Goal: Task Accomplishment & Management: Complete application form

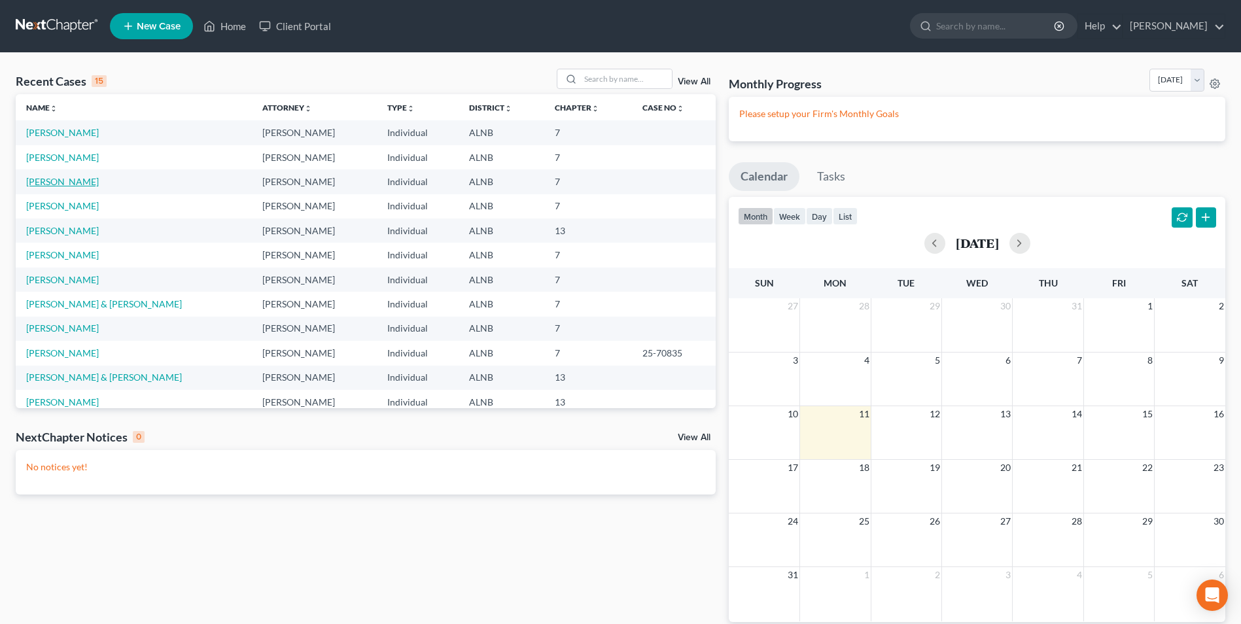
click at [54, 179] on link "[PERSON_NAME]" at bounding box center [62, 181] width 73 height 11
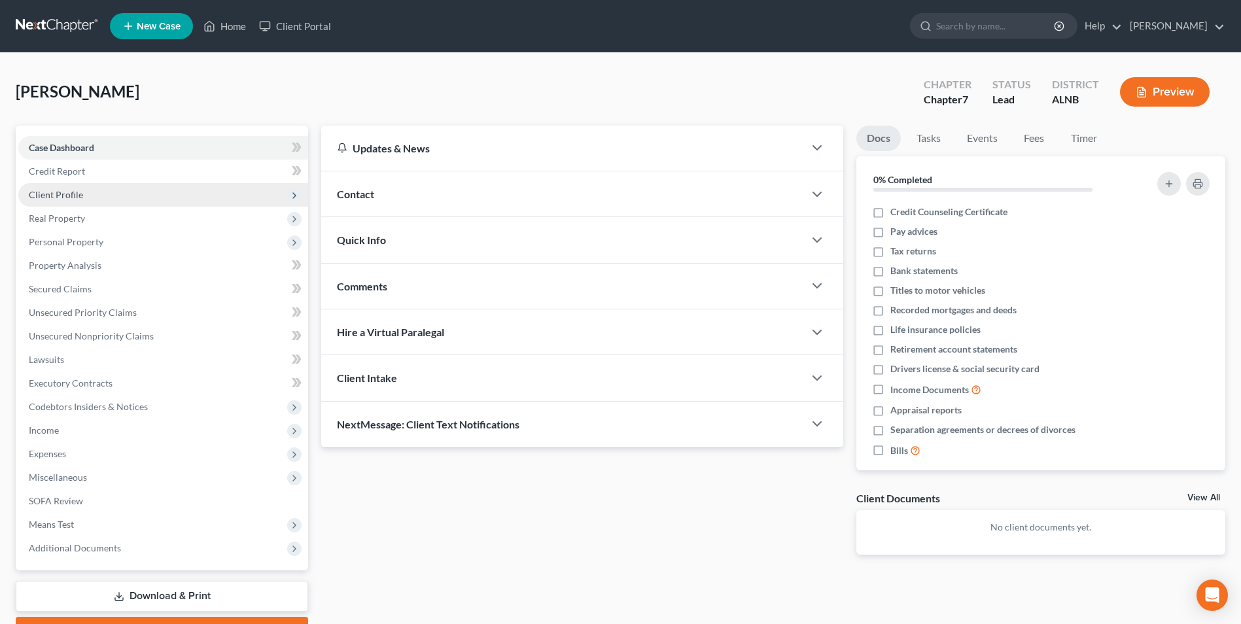
click at [77, 196] on span "Client Profile" at bounding box center [56, 194] width 54 height 11
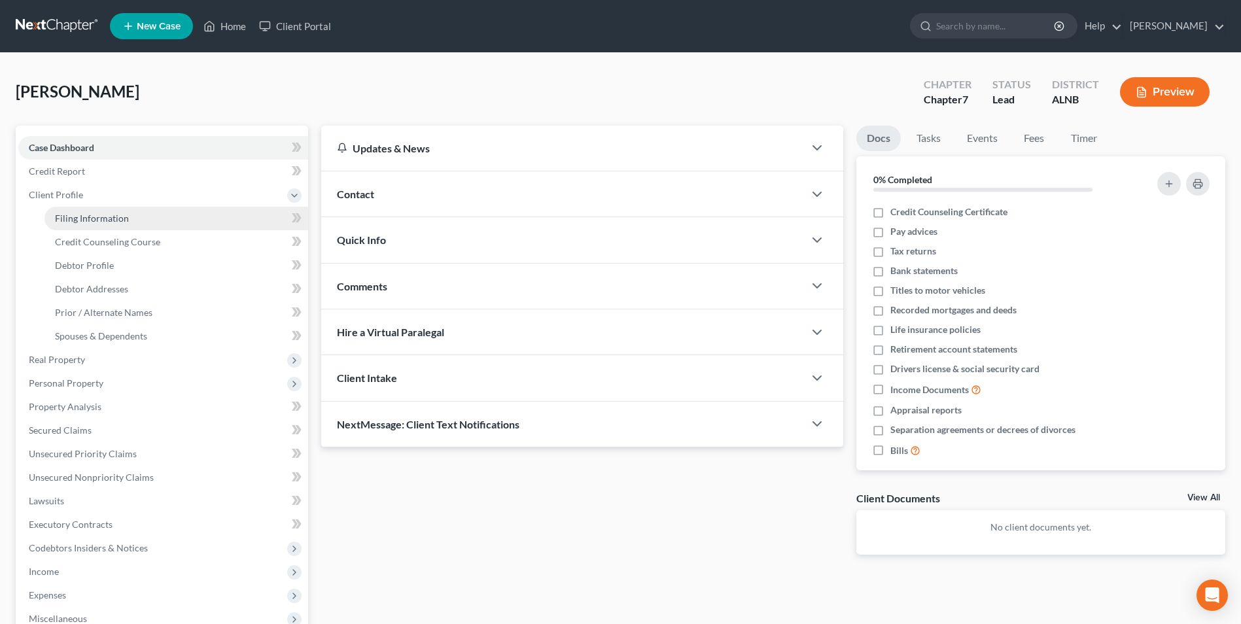
click at [83, 218] on span "Filing Information" at bounding box center [92, 218] width 74 height 11
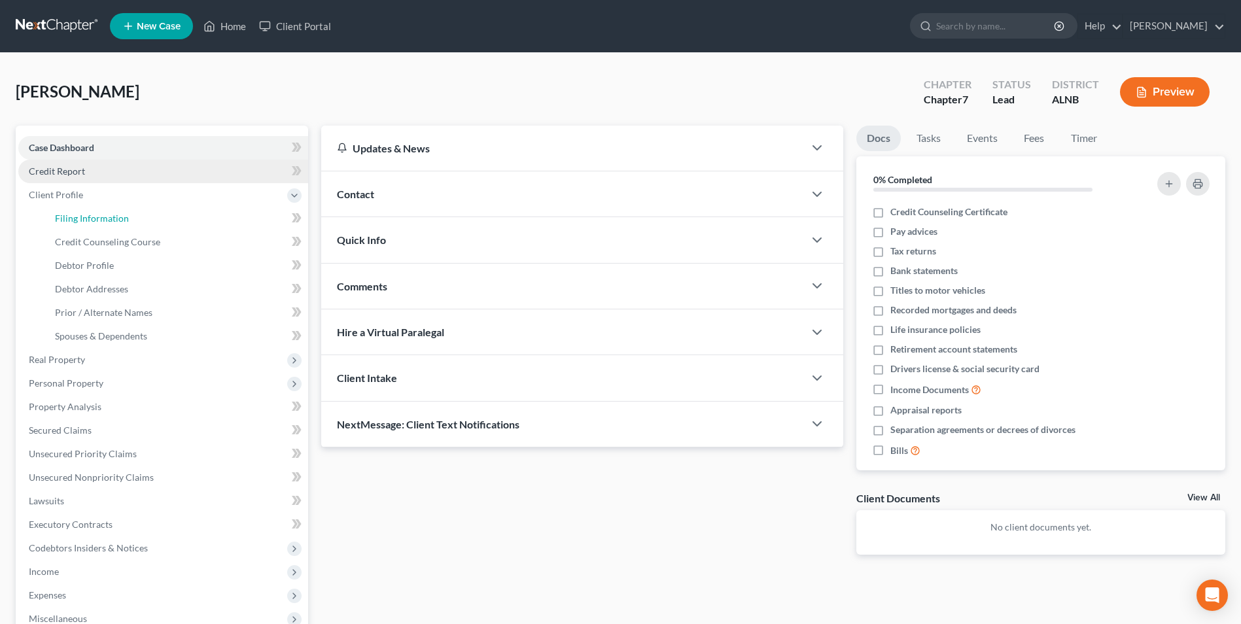
select select "1"
select select "0"
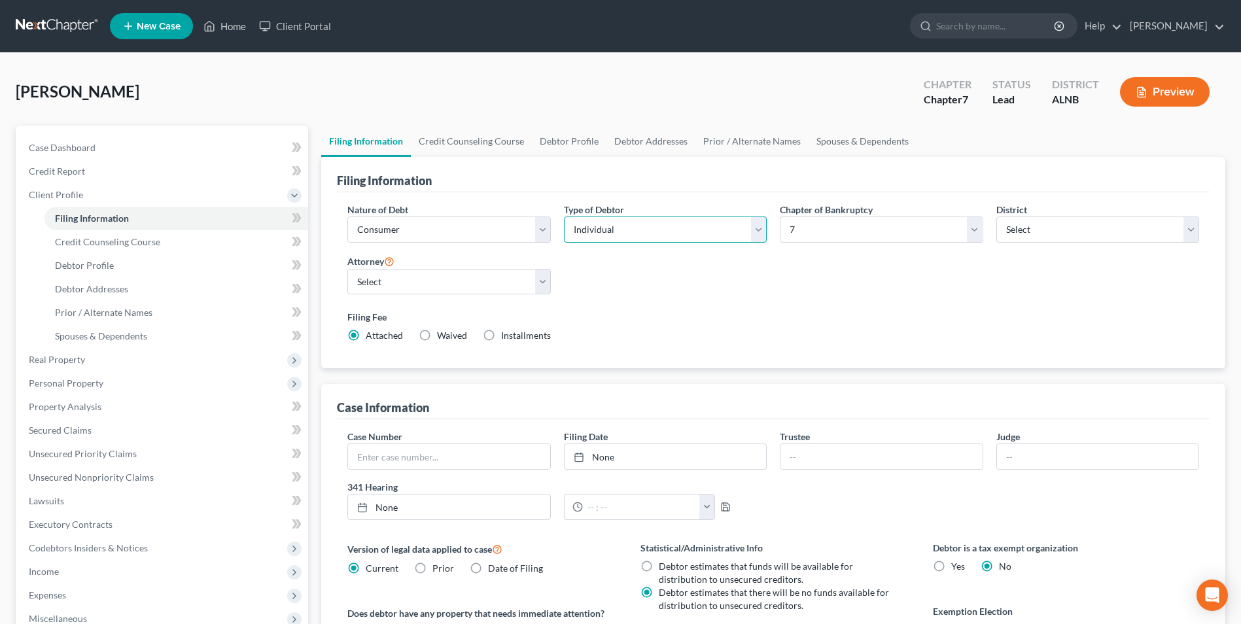
click at [751, 230] on select "Select Individual Joint" at bounding box center [665, 229] width 203 height 26
select select "1"
click at [564, 216] on select "Select Individual Joint" at bounding box center [665, 229] width 203 height 26
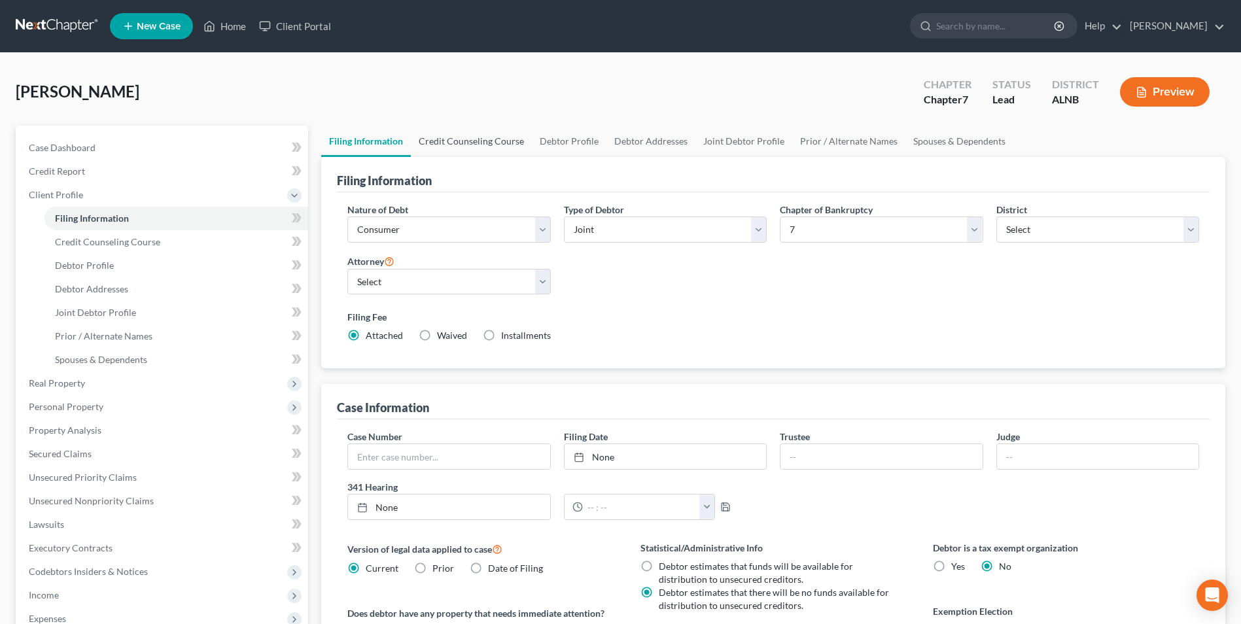
click at [477, 139] on link "Credit Counseling Course" at bounding box center [471, 141] width 121 height 31
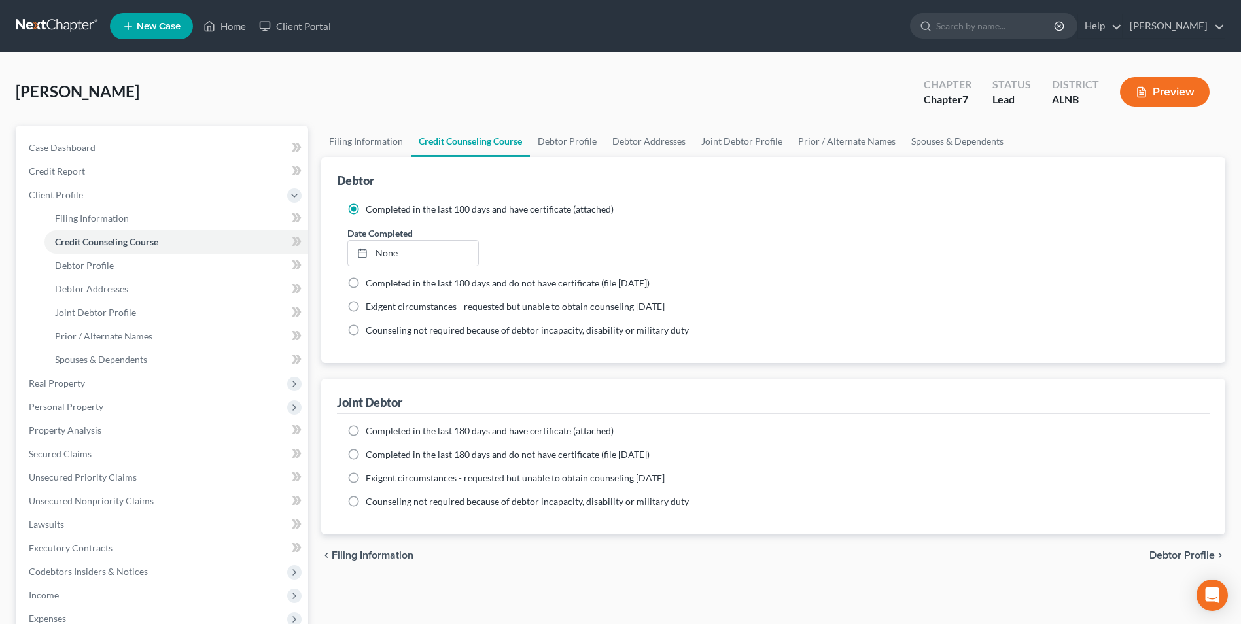
click at [366, 431] on label "Completed in the last 180 days and have certificate (attached)" at bounding box center [490, 430] width 248 height 13
click at [371, 431] on input "Completed in the last 180 days and have certificate (attached)" at bounding box center [375, 428] width 9 height 9
radio input "true"
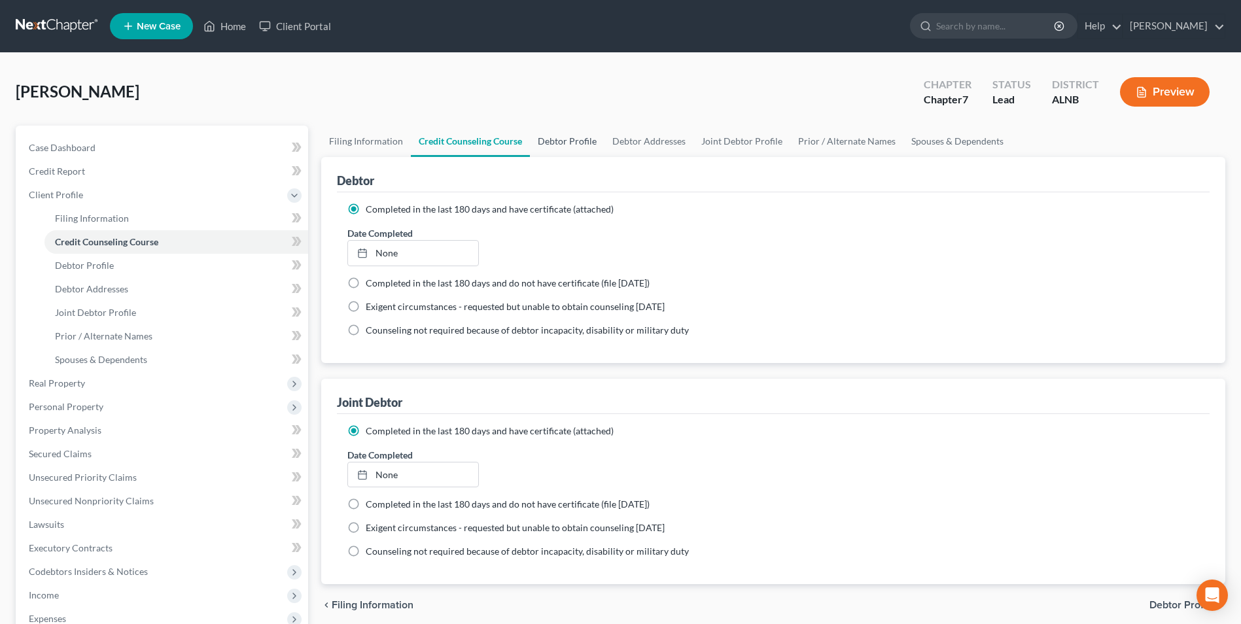
click at [576, 140] on link "Debtor Profile" at bounding box center [567, 141] width 75 height 31
select select "1"
select select "3"
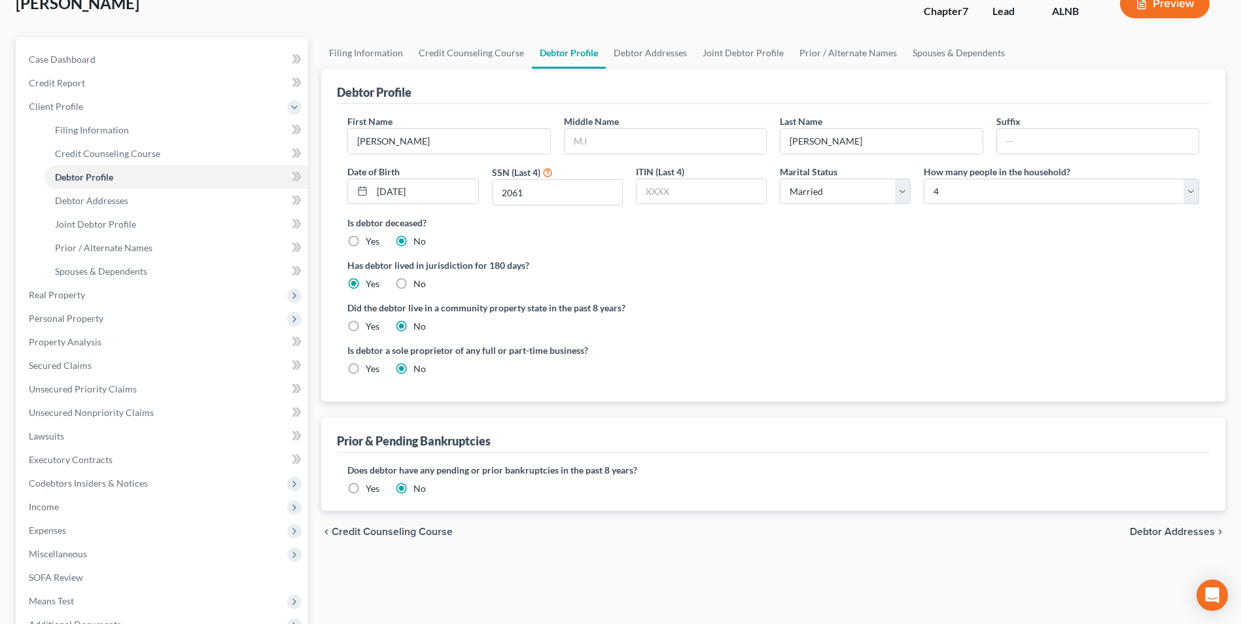
scroll to position [65, 0]
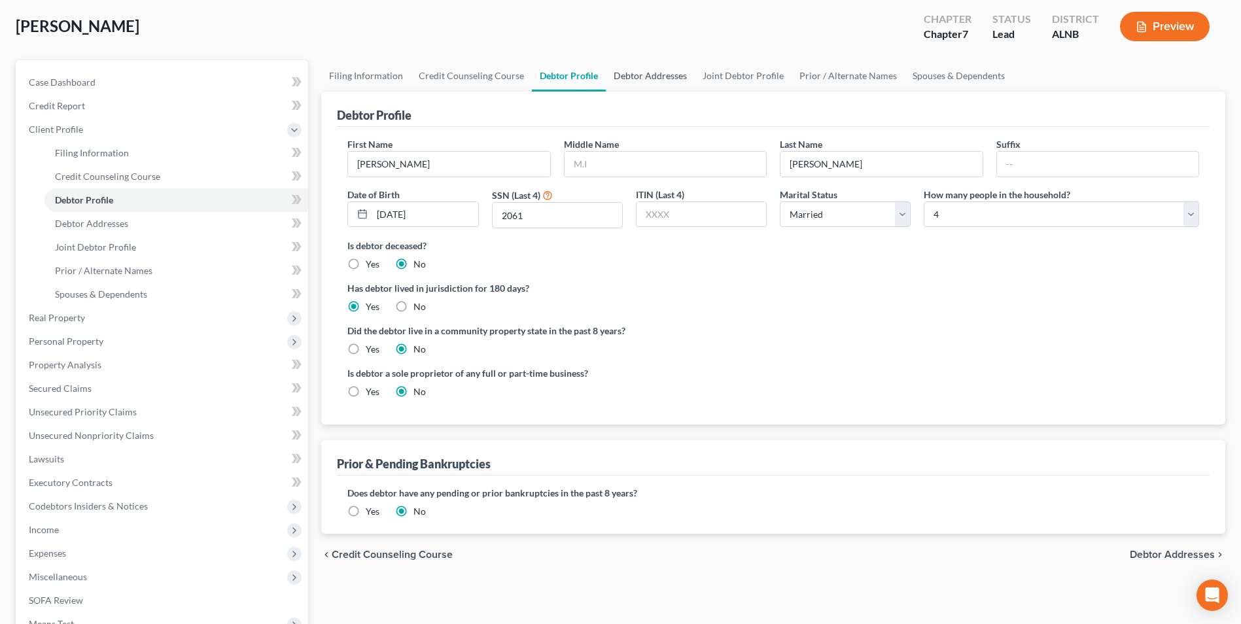
click at [642, 74] on link "Debtor Addresses" at bounding box center [650, 75] width 89 height 31
